Goal: Information Seeking & Learning: Check status

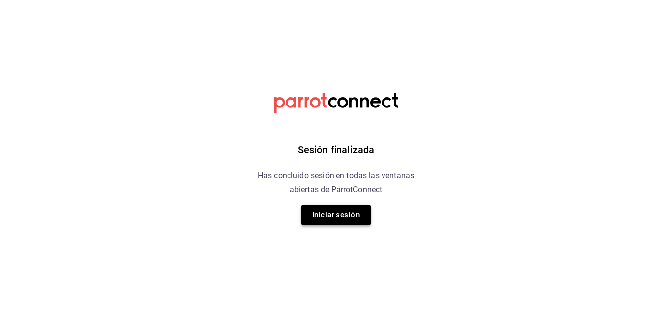
click at [340, 218] on button "Iniciar sesión" at bounding box center [335, 214] width 69 height 21
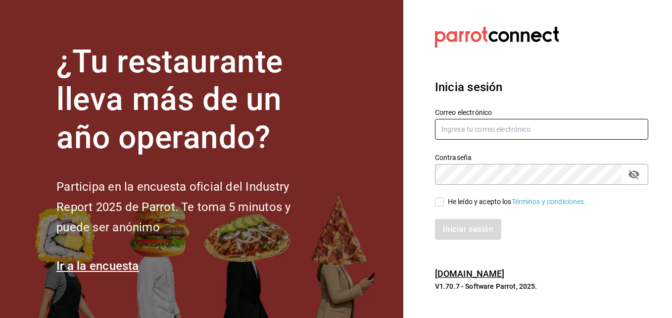
type input "angelasilvaperea@gmail.com"
click at [439, 202] on input "He leído y acepto los Términos y condiciones." at bounding box center [439, 202] width 9 height 9
checkbox input "true"
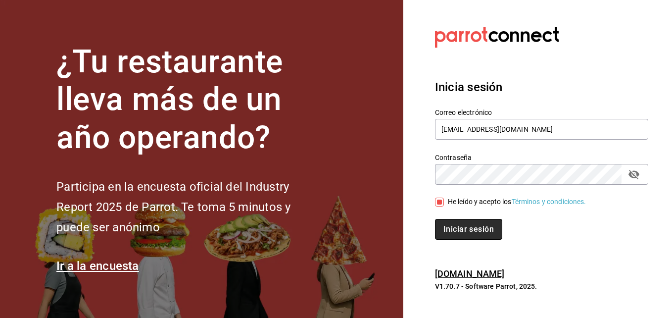
click at [446, 221] on button "Iniciar sesión" at bounding box center [468, 229] width 67 height 21
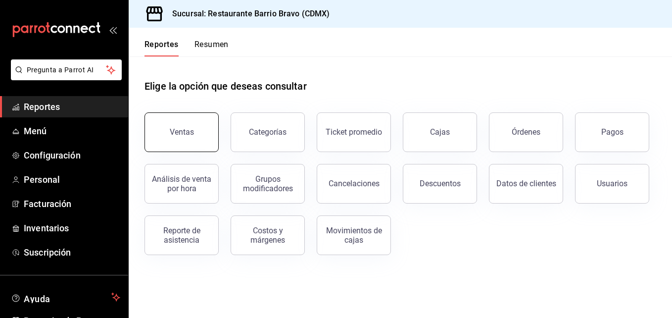
click at [181, 131] on div "Ventas" at bounding box center [182, 131] width 24 height 9
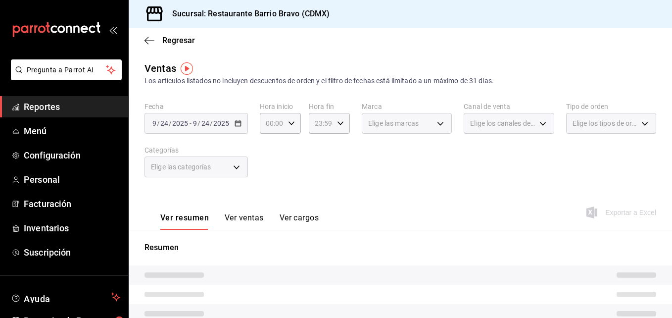
click at [220, 169] on body "Pregunta a Parrot AI Reportes Menú Configuración Personal Facturación Inventari…" at bounding box center [336, 159] width 672 height 318
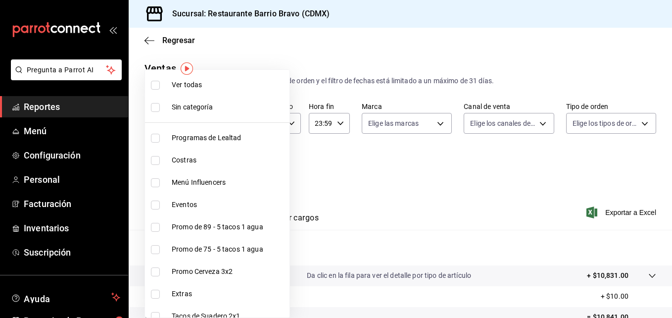
scroll to position [255, 0]
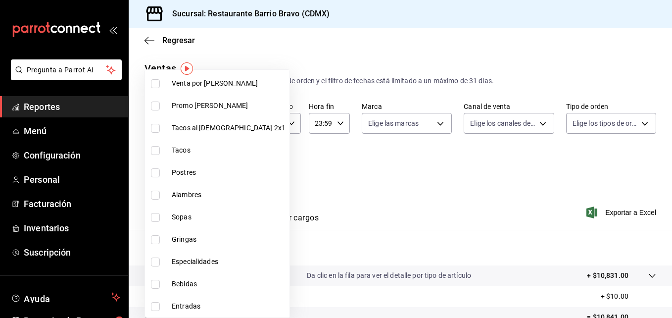
click at [154, 283] on input "checkbox" at bounding box center [155, 284] width 9 height 9
checkbox input "true"
type input "7fa84fa0-b9ca-49ef-be16-7673f7613eff"
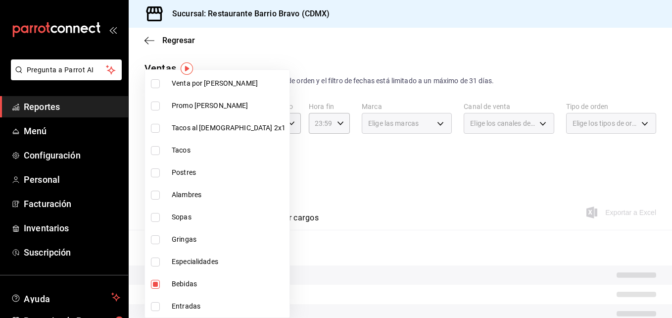
click at [327, 163] on div at bounding box center [336, 159] width 672 height 318
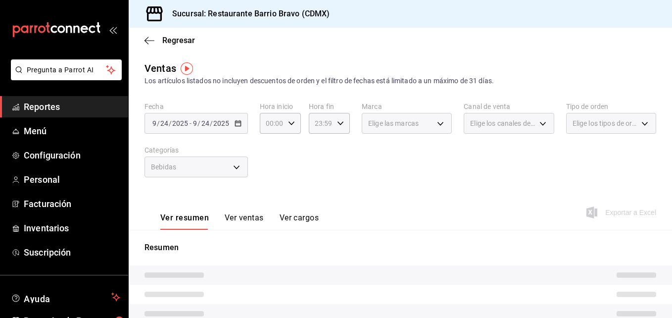
click at [247, 218] on button "Ver ventas" at bounding box center [244, 221] width 39 height 17
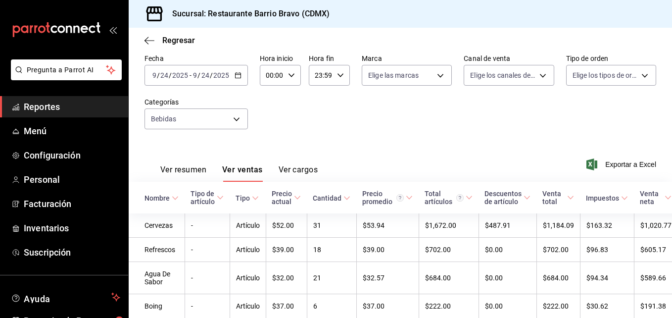
scroll to position [95, 0]
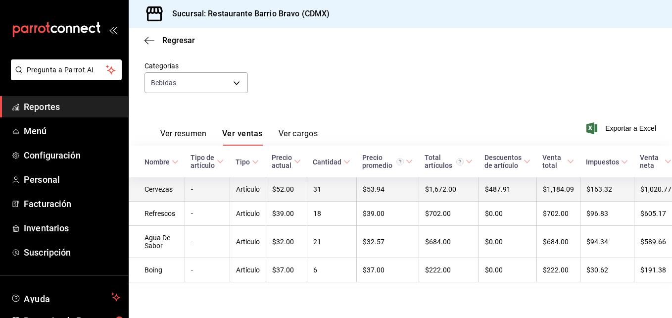
click at [252, 181] on td "Artículo" at bounding box center [248, 189] width 36 height 24
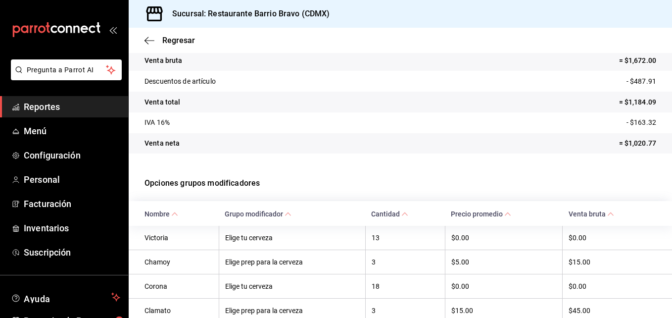
scroll to position [152, 0]
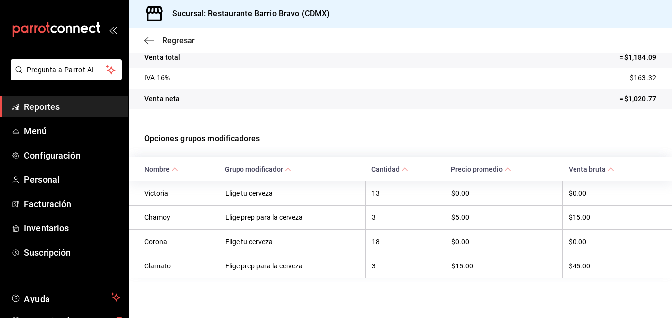
click at [156, 45] on span "Regresar" at bounding box center [170, 40] width 50 height 9
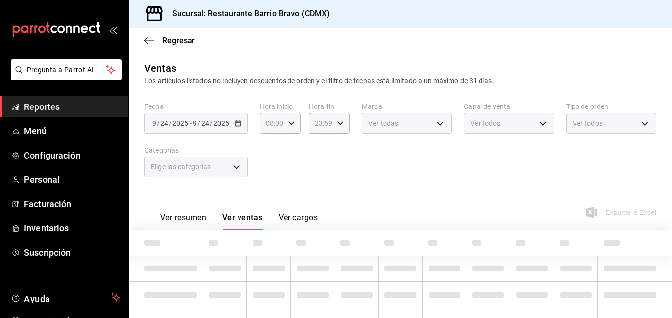
type input "7fa84fa0-b9ca-49ef-be16-7673f7613eff"
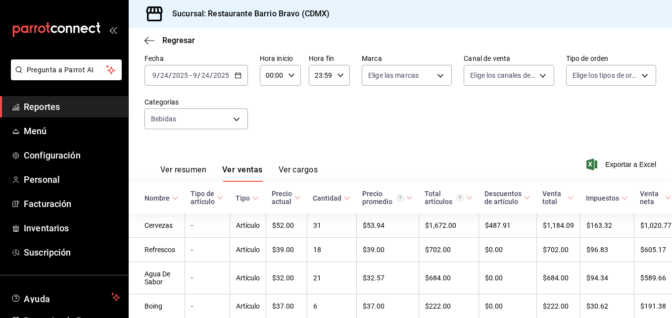
scroll to position [95, 0]
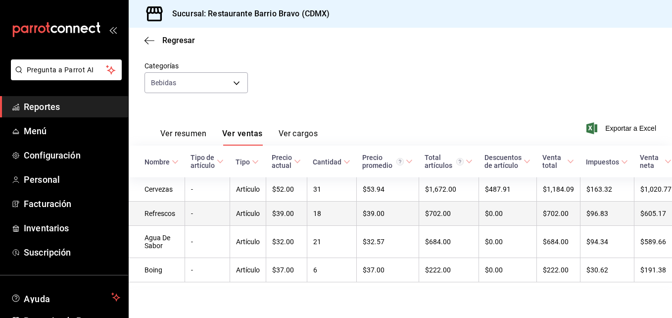
click at [206, 201] on td "-" at bounding box center [207, 213] width 45 height 24
click at [206, 198] on html "Pregunta a Parrot AI Reportes Menú Configuración Personal Facturación Inventari…" at bounding box center [336, 159] width 672 height 318
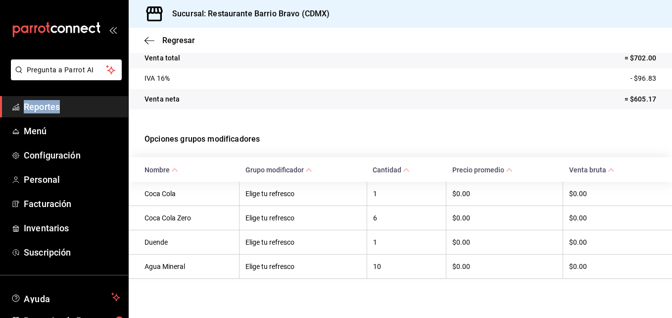
scroll to position [152, 0]
click at [157, 44] on span "Regresar" at bounding box center [170, 40] width 50 height 9
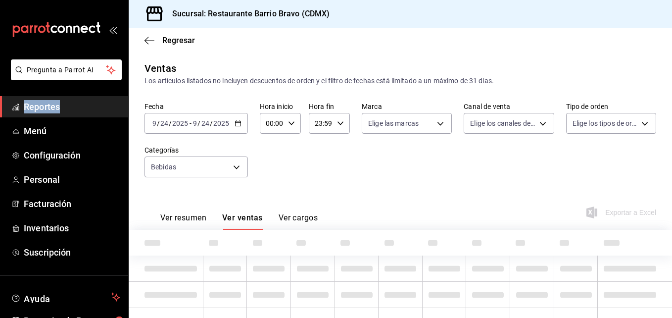
type input "7fa84fa0-b9ca-49ef-be16-7673f7613eff"
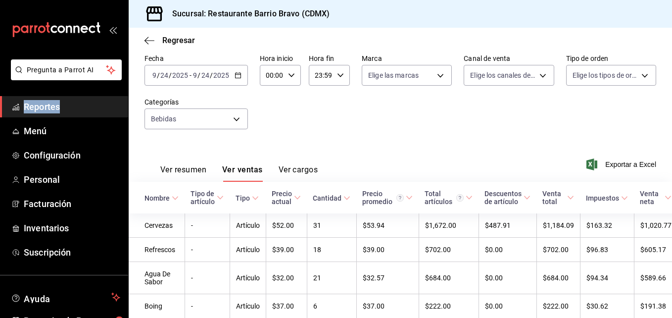
scroll to position [95, 0]
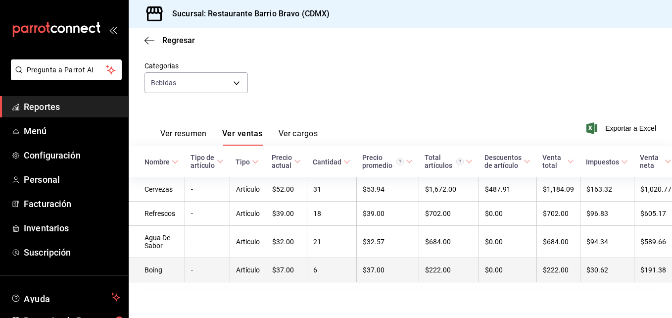
click at [235, 265] on td "Artículo" at bounding box center [248, 270] width 36 height 24
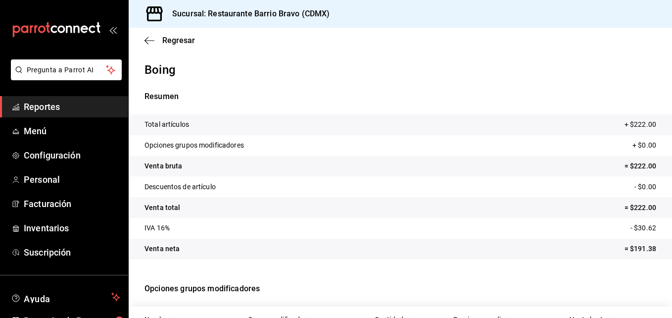
scroll to position [102, 0]
